Goal: Check status: Check status

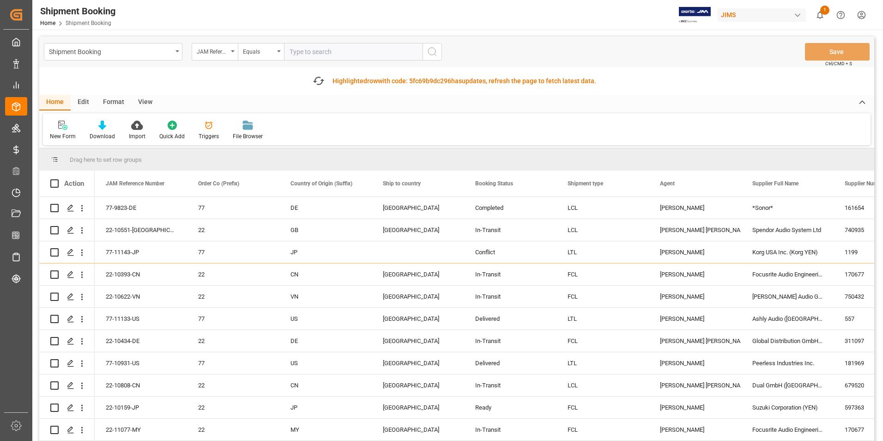
click at [309, 48] on input "text" at bounding box center [353, 52] width 139 height 18
paste input "22-11105-CN"
type input "22-11105-CN"
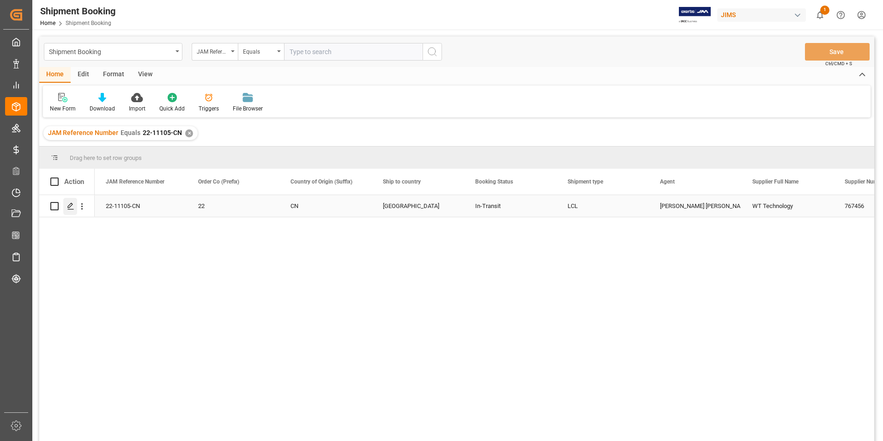
click at [71, 206] on icon "Press SPACE to select this row." at bounding box center [70, 205] width 7 height 7
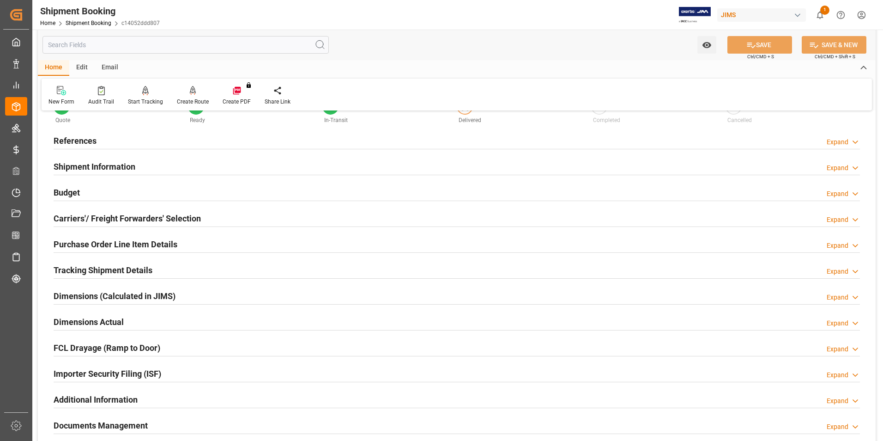
scroll to position [231, 0]
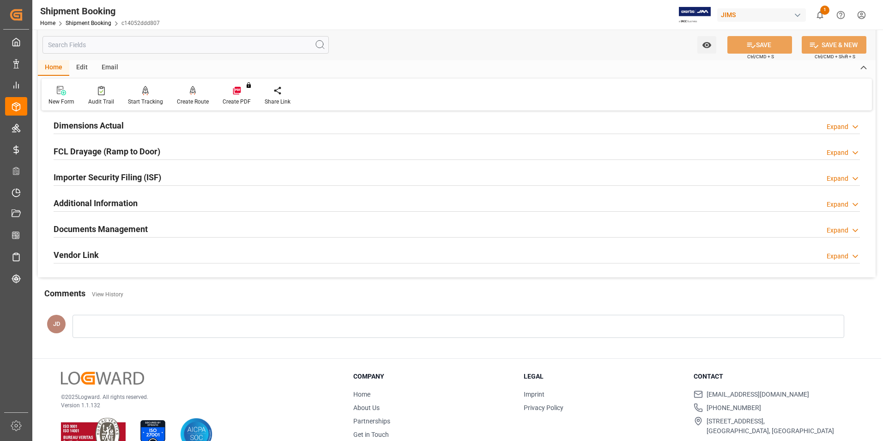
click at [91, 223] on h2 "Documents Management" at bounding box center [101, 229] width 94 height 12
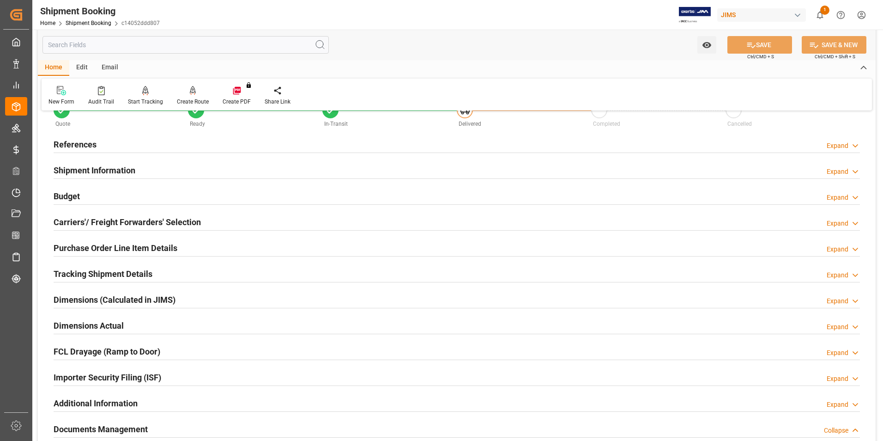
scroll to position [0, 0]
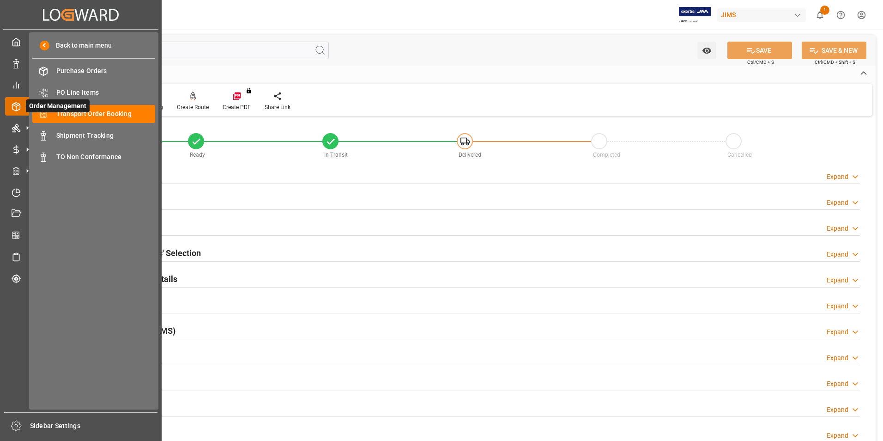
click at [88, 109] on span "Order Management" at bounding box center [58, 105] width 64 height 13
click at [121, 113] on span "Transport Order Booking" at bounding box center [105, 114] width 99 height 10
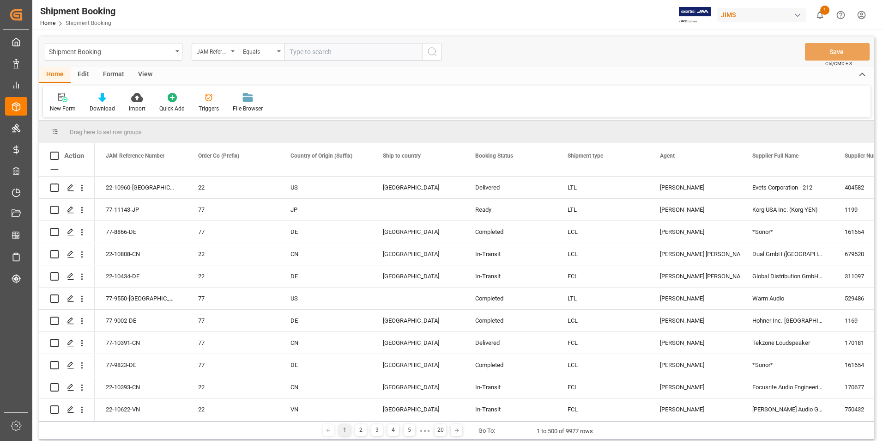
scroll to position [369, 0]
click at [328, 49] on input "text" at bounding box center [353, 52] width 139 height 18
type input "22-11102-CN"
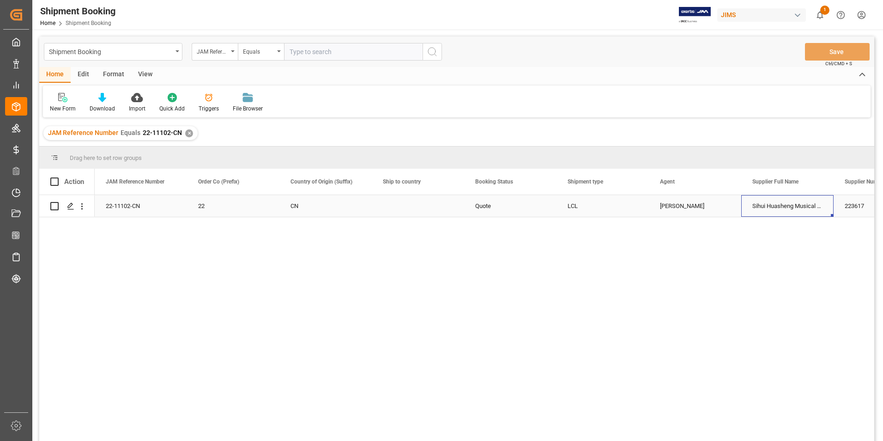
click at [754, 204] on div "Sihui Huasheng Musical Instruments Co.-" at bounding box center [787, 206] width 92 height 22
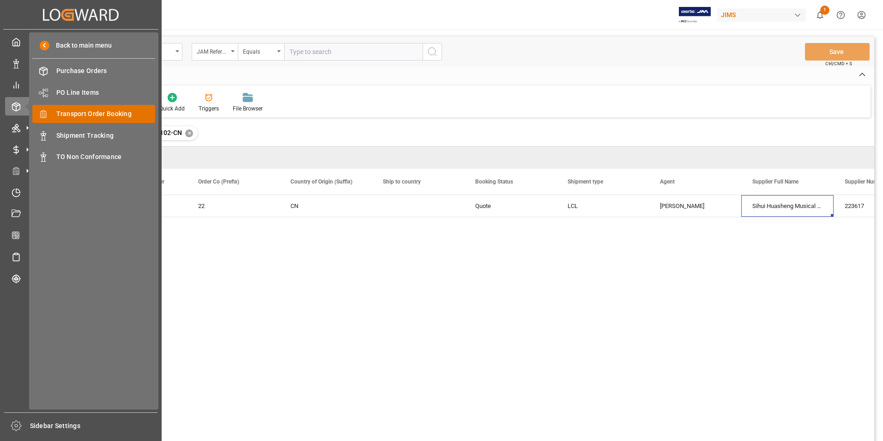
click at [115, 113] on span "Transport Order Booking" at bounding box center [105, 114] width 99 height 10
